Goal: Task Accomplishment & Management: Complete application form

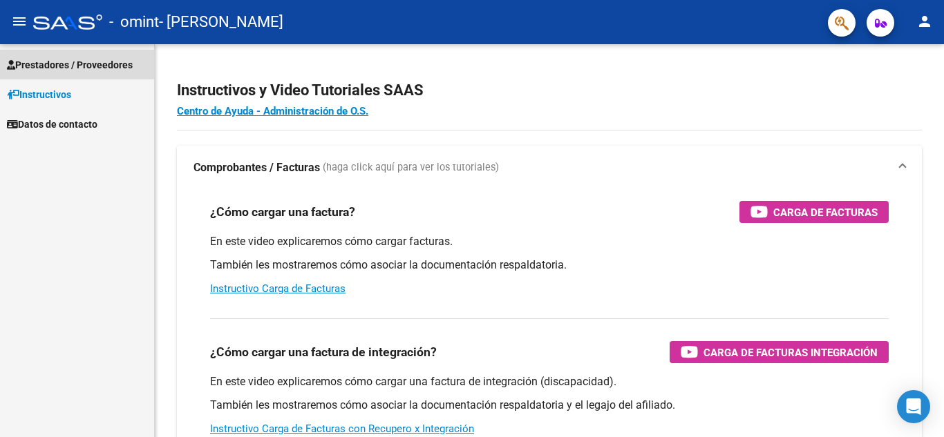
click at [91, 72] on span "Prestadores / Proveedores" at bounding box center [70, 64] width 126 height 15
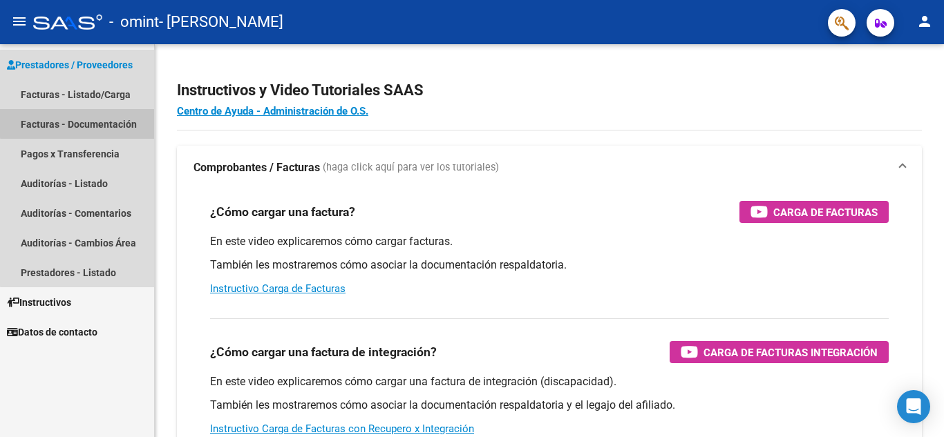
click at [99, 122] on link "Facturas - Documentación" at bounding box center [77, 124] width 154 height 30
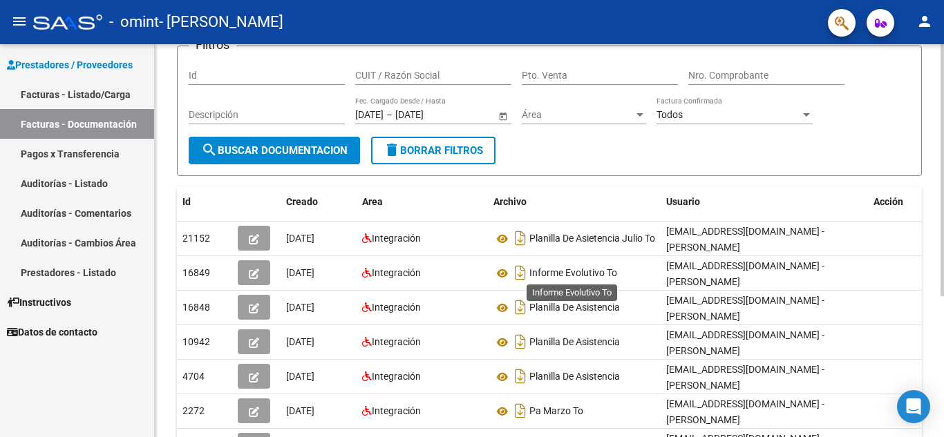
scroll to position [104, 0]
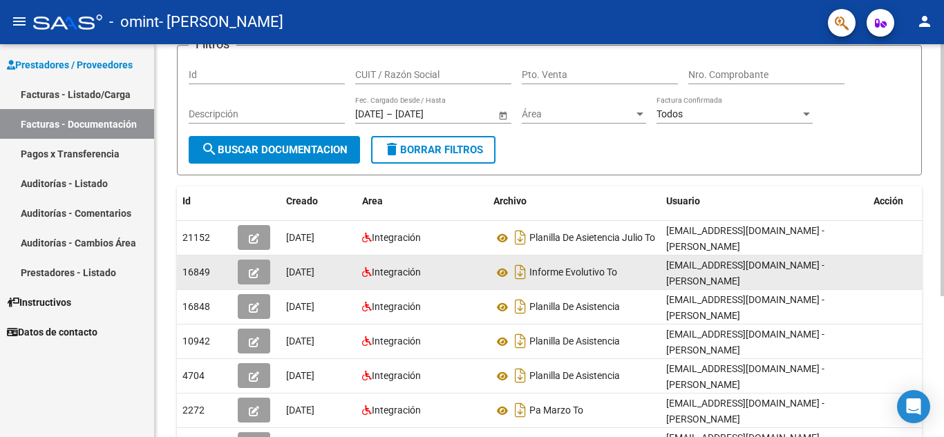
click at [256, 276] on icon "button" at bounding box center [254, 273] width 10 height 10
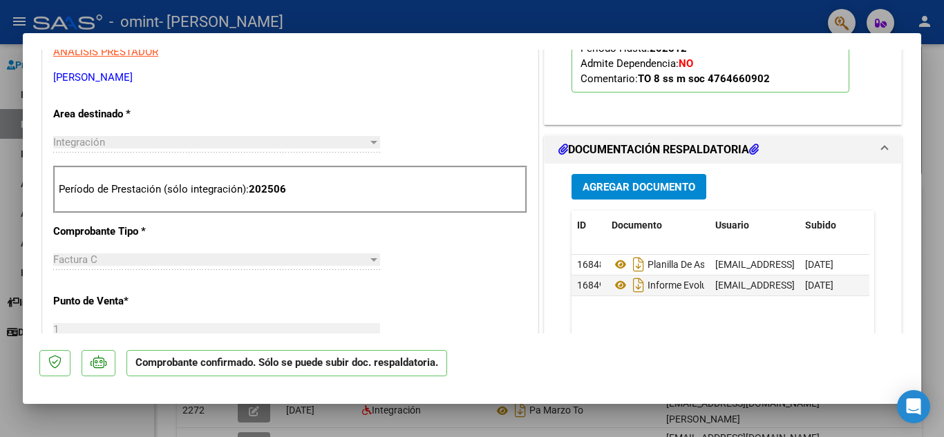
scroll to position [443, 0]
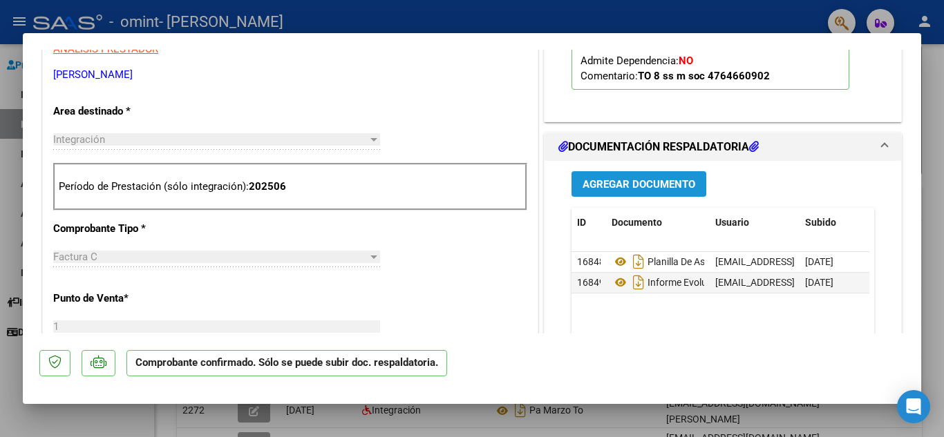
click at [660, 187] on span "Agregar Documento" at bounding box center [638, 184] width 113 height 12
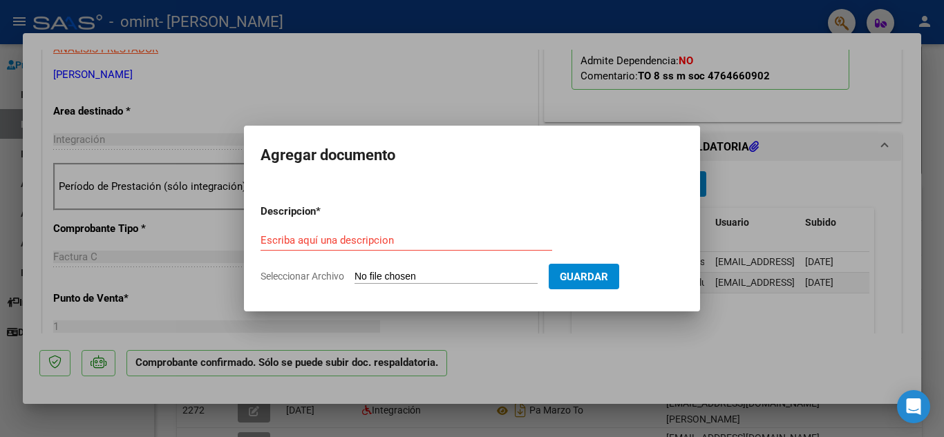
click at [426, 278] on input "Seleccionar Archivo" at bounding box center [445, 277] width 183 height 13
type input "C:\fakepath\Informe evolutivo TO junio 2025 [PERSON_NAME].pdf"
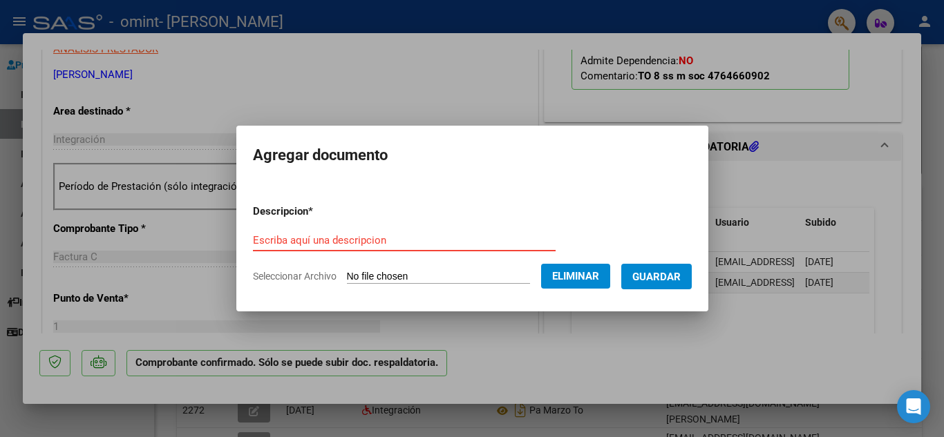
click at [371, 246] on input "Escriba aquí una descripcion" at bounding box center [404, 240] width 303 height 12
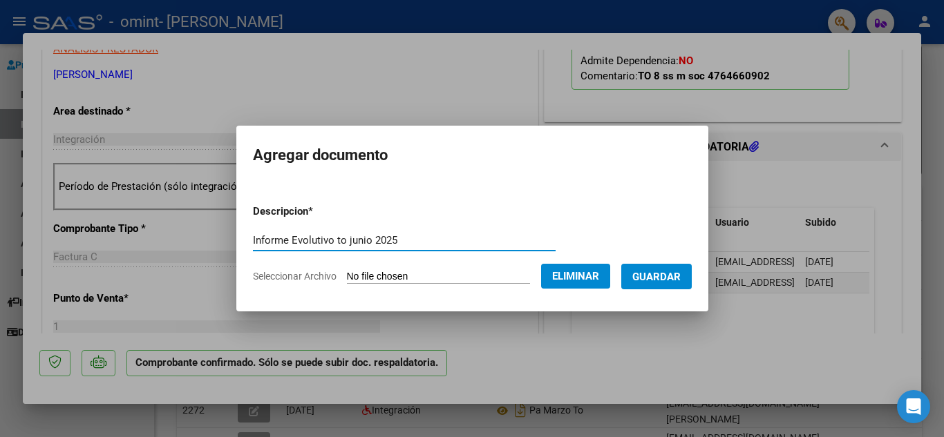
type input "Informe Evolutivo to junio 2025"
click at [667, 280] on span "Guardar" at bounding box center [656, 277] width 48 height 12
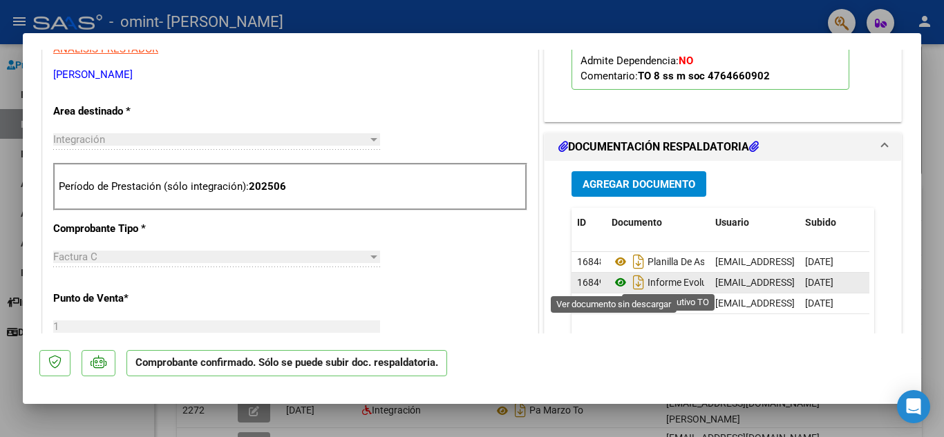
click at [616, 282] on icon at bounding box center [620, 282] width 18 height 17
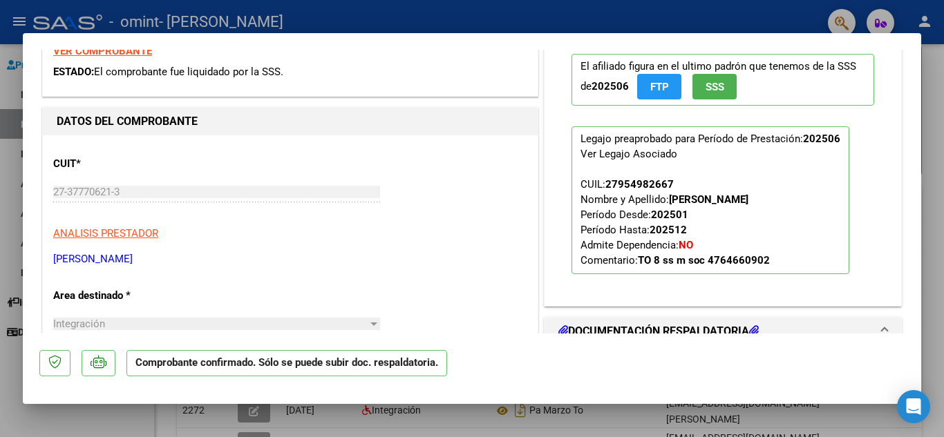
scroll to position [0, 0]
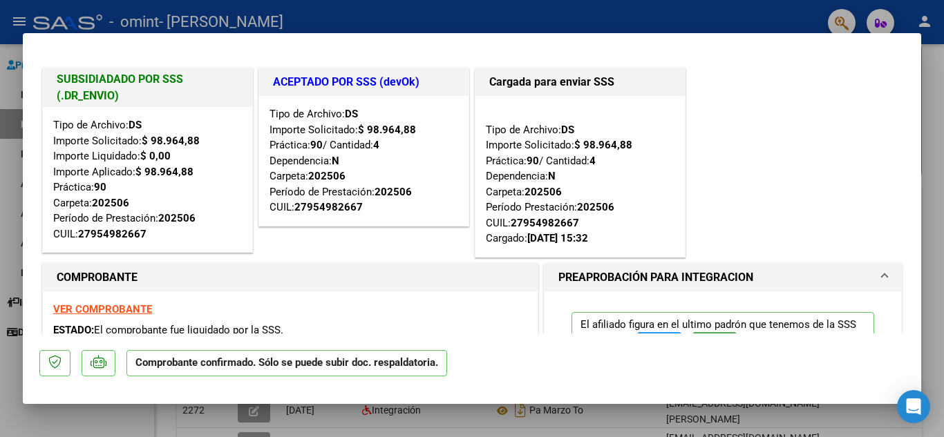
type input "$ 0,00"
